Goal: Task Accomplishment & Management: Manage account settings

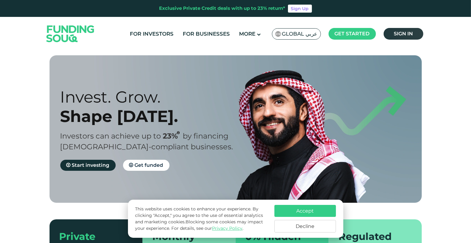
click at [404, 36] on span "Sign in" at bounding box center [403, 34] width 19 height 6
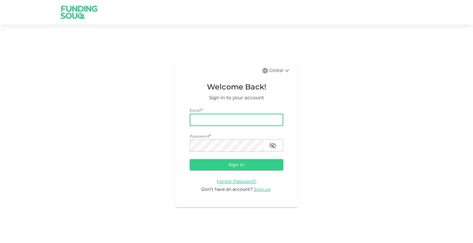
click at [219, 123] on input "email" at bounding box center [237, 120] width 94 height 12
type input "[EMAIL_ADDRESS][DOMAIN_NAME]"
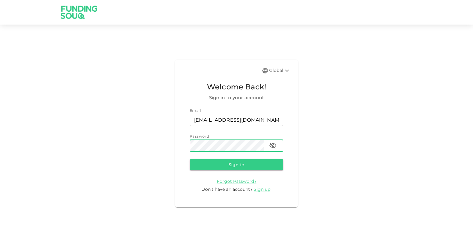
click at [190, 159] on button "Sign in" at bounding box center [237, 164] width 94 height 11
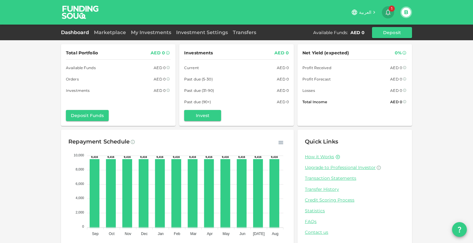
click at [389, 12] on icon "button" at bounding box center [387, 12] width 7 height 7
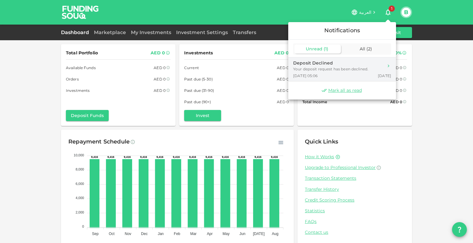
click at [347, 70] on div "Your deposit request has been declined." at bounding box center [330, 69] width 75 height 6
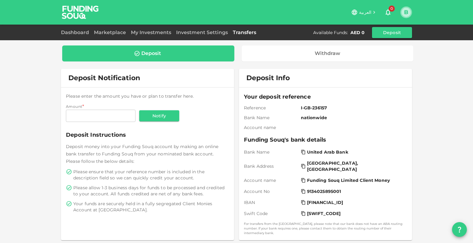
click at [404, 11] on button "B" at bounding box center [405, 12] width 9 height 9
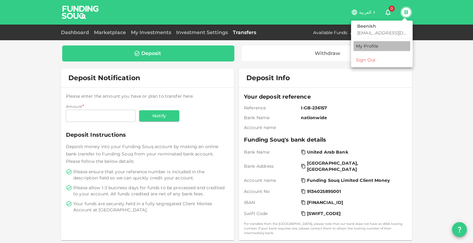
click at [370, 45] on div "My Profile" at bounding box center [367, 46] width 22 height 6
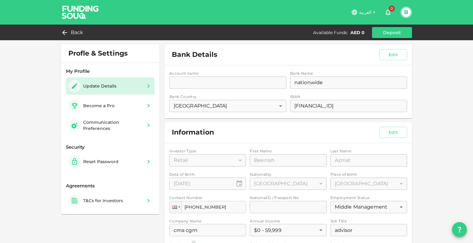
click at [206, 85] on div "Account name accountName accountName Bank Name bankName nationwide bankName Ban…" at bounding box center [287, 92] width 247 height 53
click at [176, 84] on div "Account name accountName accountName Bank Name bankName nationwide bankName Ban…" at bounding box center [287, 92] width 247 height 53
